Goal: Transaction & Acquisition: Purchase product/service

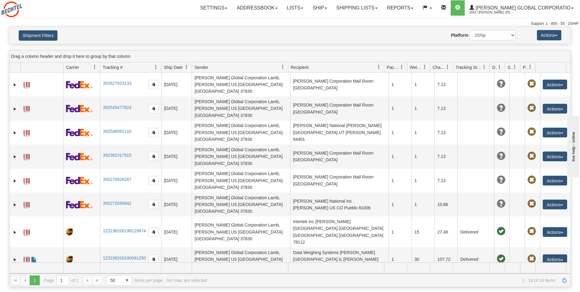
scroll to position [50, 0]
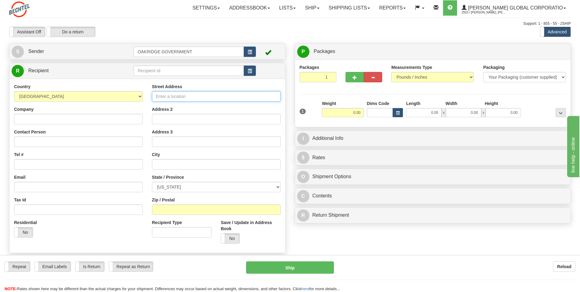
click at [164, 94] on input "Street Address" at bounding box center [216, 96] width 129 height 10
type input "[STREET_ADDRESS]"
click at [165, 163] on input "text" at bounding box center [216, 164] width 129 height 10
type input "Columbus"
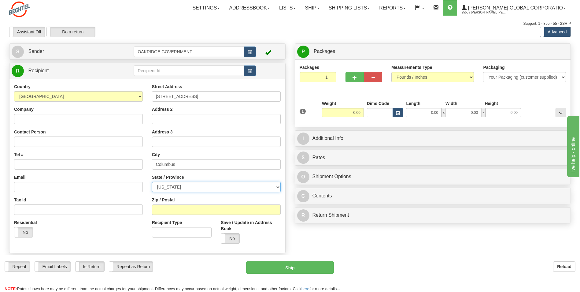
click at [156, 184] on select "[US_STATE] [US_STATE] [US_STATE] [US_STATE] Armed Forces America Armed Forces E…" at bounding box center [216, 187] width 129 height 10
select select "OH"
click at [152, 182] on select "[US_STATE] [US_STATE] [US_STATE] [US_STATE] Armed Forces America Armed Forces E…" at bounding box center [216, 187] width 129 height 10
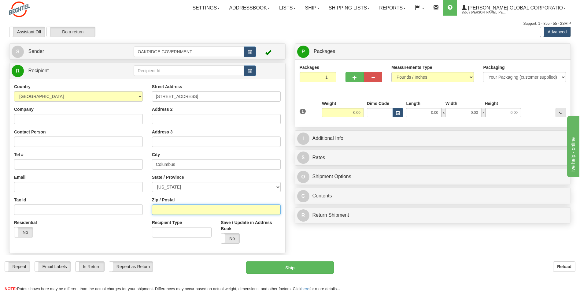
click at [169, 211] on input "Zip / Postal" at bounding box center [216, 209] width 129 height 10
type input "47201"
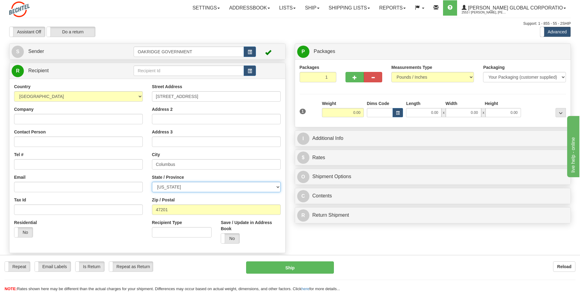
click at [164, 186] on select "[US_STATE] [US_STATE] [US_STATE] [US_STATE] Armed Forces America Armed Forces E…" at bounding box center [216, 187] width 129 height 10
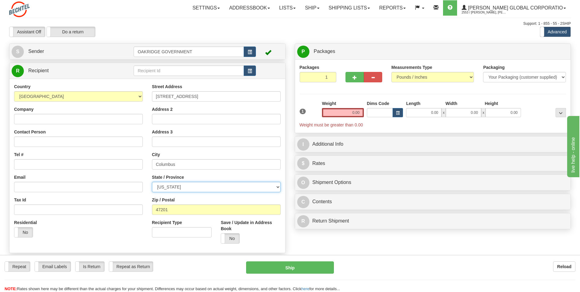
select select "IN"
click at [152, 182] on select "[US_STATE] [US_STATE] [US_STATE] [US_STATE] Armed Forces America Armed Forces E…" at bounding box center [216, 187] width 129 height 10
click at [138, 223] on div "Residential Yes No" at bounding box center [78, 230] width 138 height 23
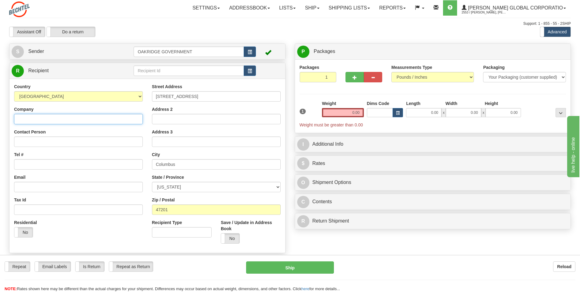
click at [42, 121] on input "Company" at bounding box center [78, 119] width 129 height 10
type input "Micro Precision Inc"
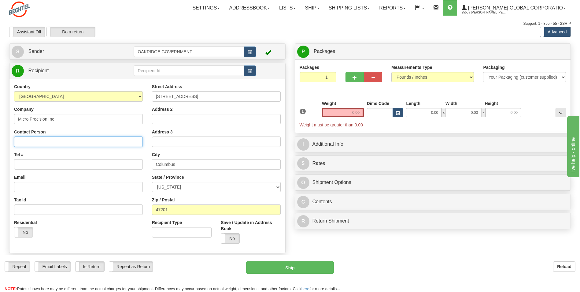
click at [36, 143] on input "Contact Person" at bounding box center [78, 141] width 129 height 10
type input "[PERSON_NAME]"
click at [45, 165] on input "Tel #" at bounding box center [78, 164] width 129 height 10
type input "8123727969"
click at [338, 111] on input "0.00" at bounding box center [343, 112] width 42 height 9
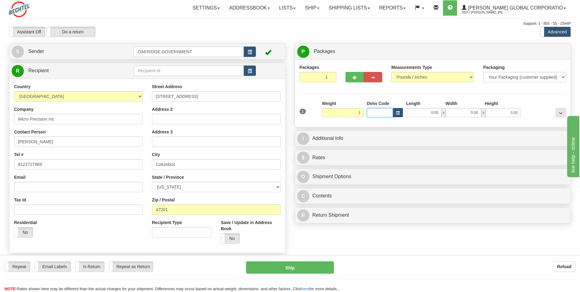
type input "1.00"
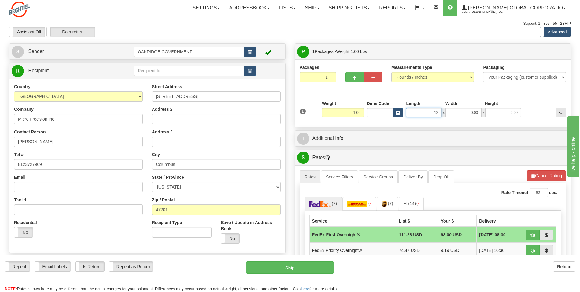
type input "12.00"
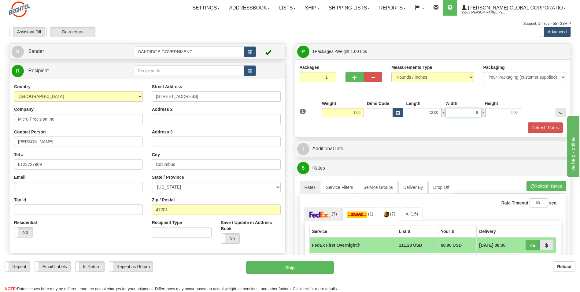
type input "6.00"
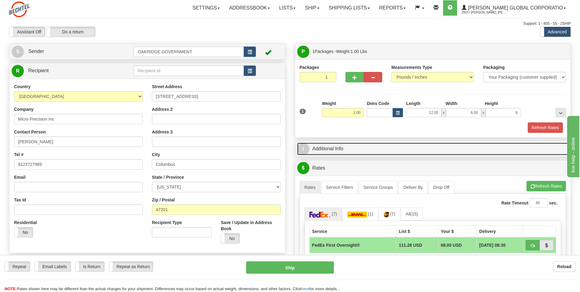
type input "6.00"
click at [330, 151] on link "I Additional Info" at bounding box center [433, 149] width 272 height 13
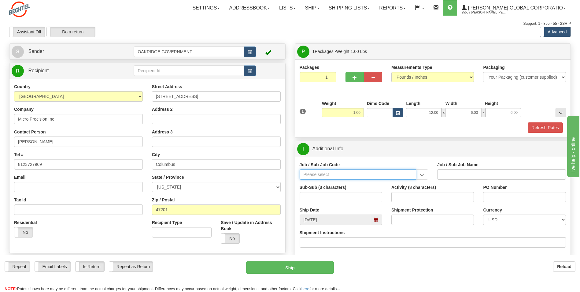
click at [331, 174] on input "Job / Sub-Job Code" at bounding box center [358, 174] width 117 height 10
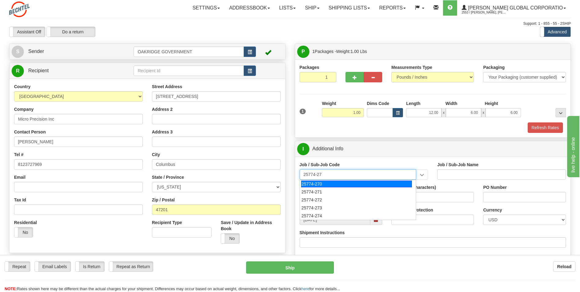
type input "25774-273"
click at [314, 182] on div "25774-273" at bounding box center [356, 183] width 111 height 7
type input "UPF - BNI ODCS NON-TAXABLE PER TN TAX CODE"
type input "25774-273"
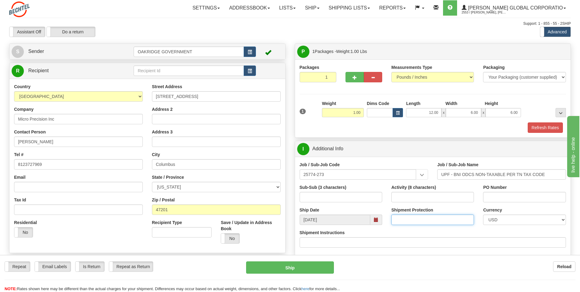
click at [406, 222] on input "Shipment Protection" at bounding box center [433, 219] width 83 height 10
type input "500"
click at [470, 203] on div "Activity (8 characters)" at bounding box center [433, 195] width 92 height 23
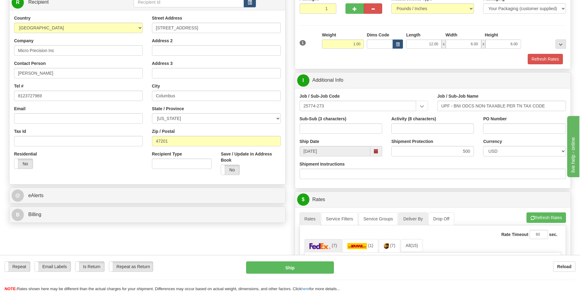
scroll to position [92, 0]
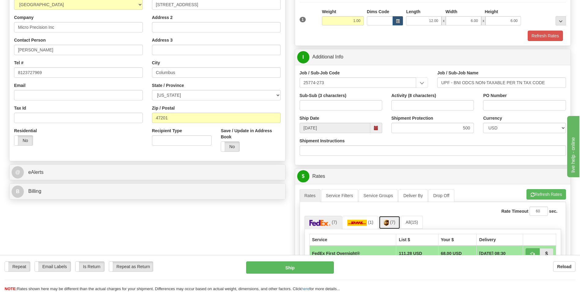
click at [388, 224] on img at bounding box center [386, 223] width 5 height 6
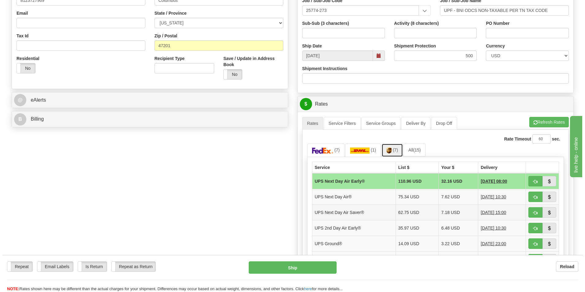
scroll to position [184, 0]
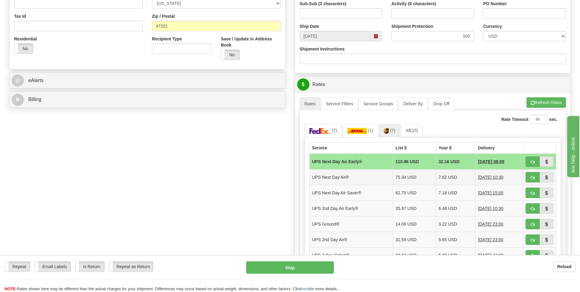
click at [325, 181] on td "UPS Next Day Air®" at bounding box center [352, 177] width 84 height 16
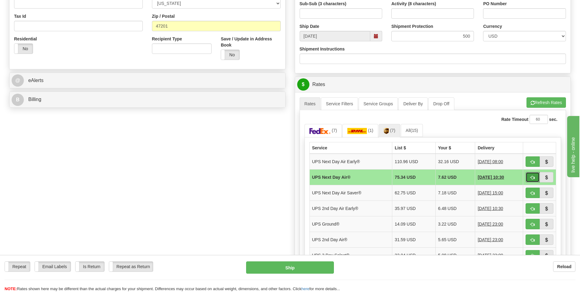
click at [531, 179] on span "button" at bounding box center [533, 178] width 4 height 4
type input "01"
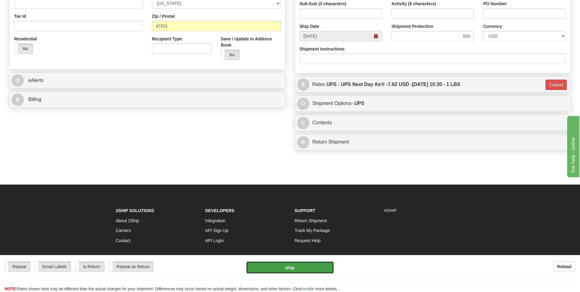
click at [264, 270] on button "Ship" at bounding box center [289, 267] width 87 height 12
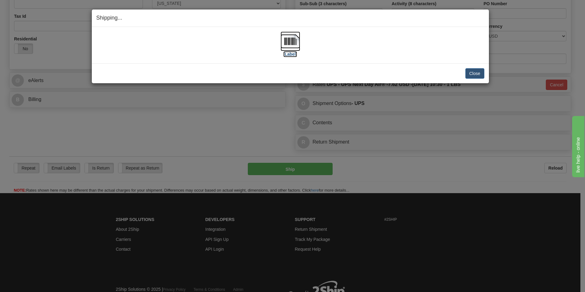
click at [287, 56] on label "[Label]" at bounding box center [290, 54] width 14 height 6
click at [294, 53] on label "[Label]" at bounding box center [290, 54] width 14 height 6
